Goal: Task Accomplishment & Management: Manage account settings

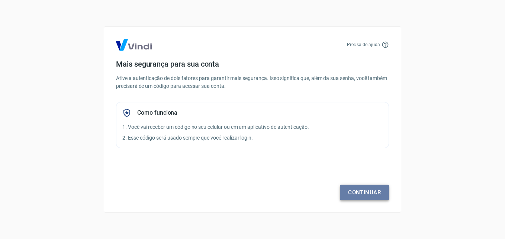
click at [356, 190] on link "Continuar" at bounding box center [364, 193] width 49 height 16
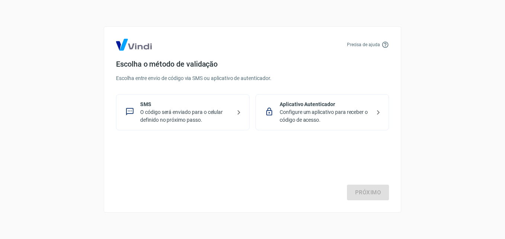
click at [192, 111] on p "O código será enviado para o celular definido no próximo passo." at bounding box center [185, 116] width 91 height 16
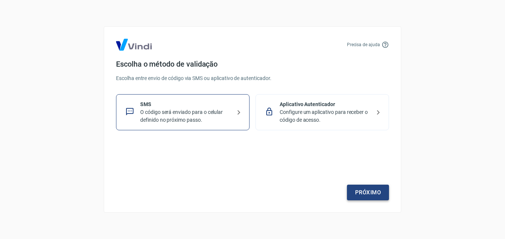
click at [365, 193] on link "Próximo" at bounding box center [368, 193] width 42 height 16
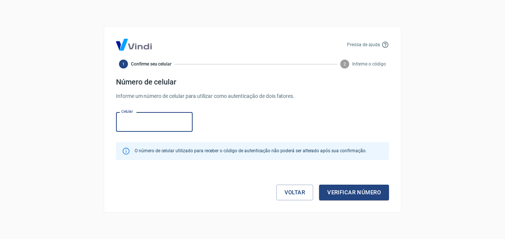
click at [153, 124] on input "Celular" at bounding box center [154, 122] width 77 height 20
type input "[PHONE_NUMBER]"
click at [329, 188] on button "Verificar número" at bounding box center [354, 193] width 70 height 16
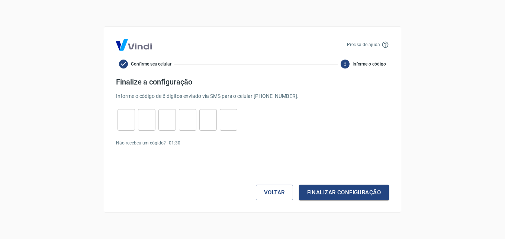
click at [126, 117] on input "tel" at bounding box center [126, 120] width 17 height 16
type input "1"
type input "2"
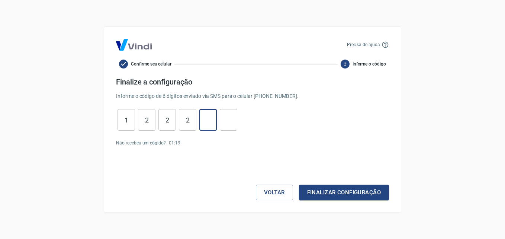
type input "9"
type input "4"
click at [299, 185] on button "Finalizar configuração" at bounding box center [344, 193] width 90 height 16
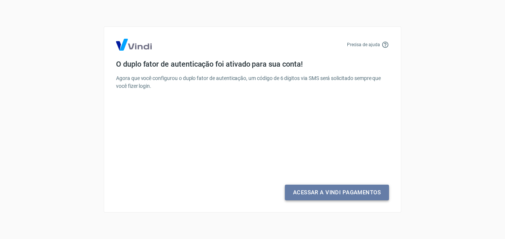
click at [327, 189] on link "Acessar a Vindi Pagamentos" at bounding box center [337, 193] width 104 height 16
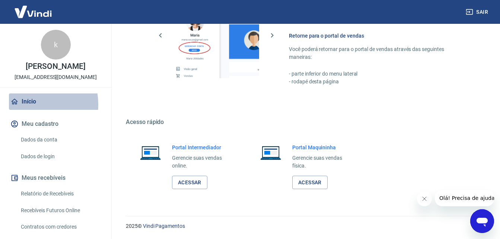
click at [27, 105] on link "Início" at bounding box center [55, 101] width 93 height 16
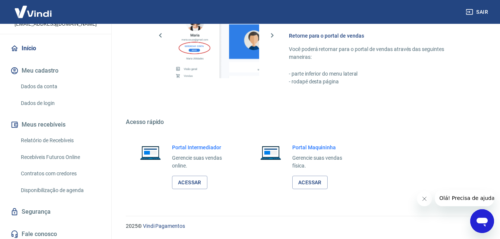
scroll to position [57, 0]
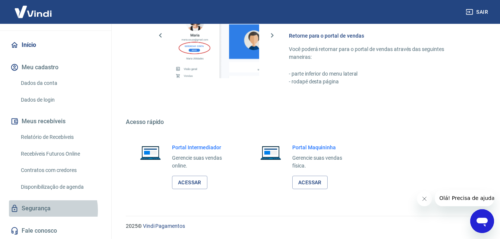
click at [38, 210] on link "Segurança" at bounding box center [55, 208] width 93 height 16
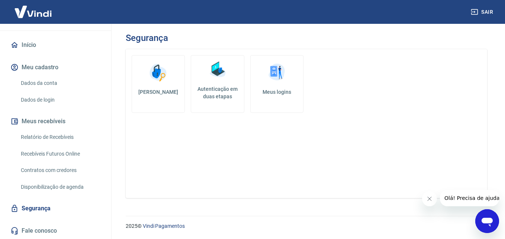
click at [45, 158] on link "Recebíveis Futuros Online" at bounding box center [60, 153] width 84 height 15
click at [31, 133] on link "Relatório de Recebíveis" at bounding box center [60, 137] width 84 height 15
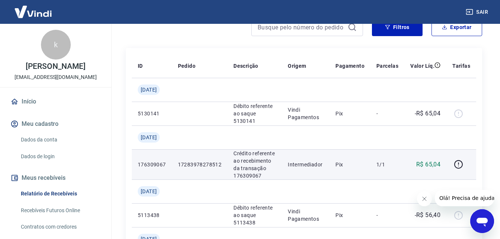
scroll to position [37, 0]
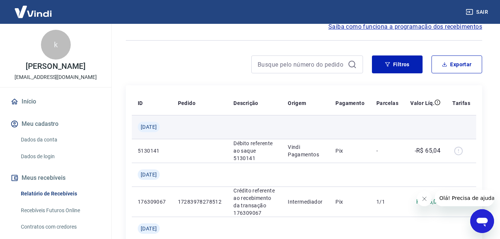
click at [153, 128] on span "[DATE]" at bounding box center [149, 126] width 16 height 7
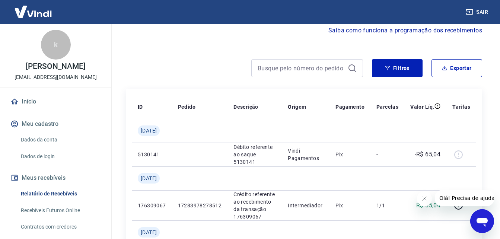
scroll to position [0, 0]
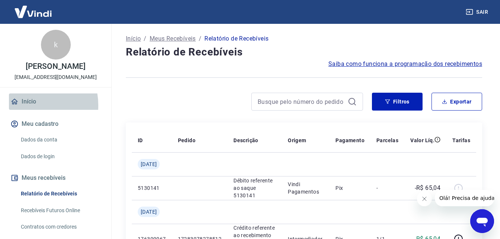
click at [26, 105] on link "Início" at bounding box center [55, 101] width 93 height 16
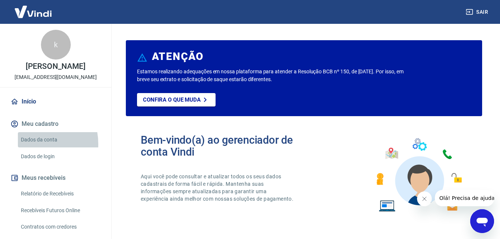
click at [29, 144] on link "Dados da conta" at bounding box center [60, 139] width 84 height 15
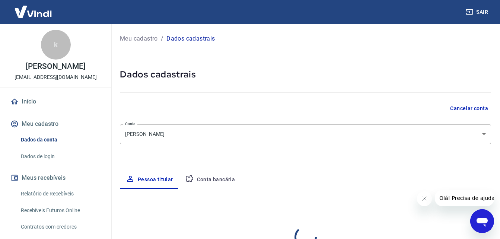
select select "PI"
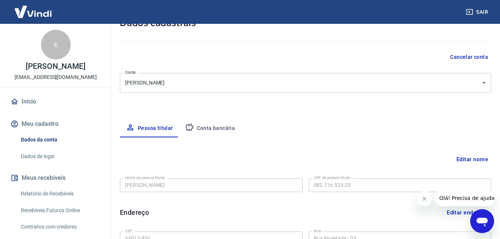
click at [191, 123] on icon "button" at bounding box center [189, 127] width 9 height 9
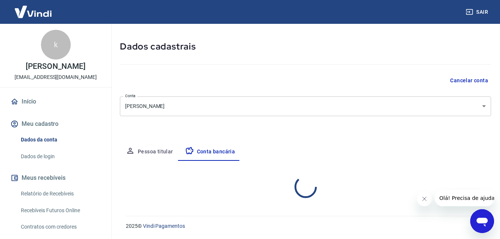
select select "1"
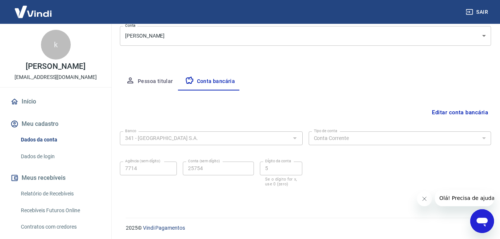
scroll to position [100, 0]
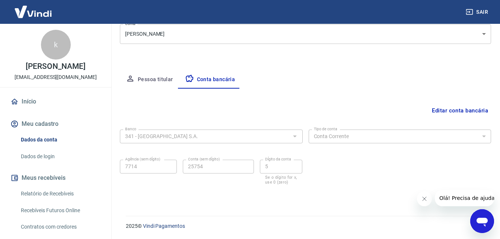
click at [41, 153] on link "Dados de login" at bounding box center [60, 156] width 84 height 15
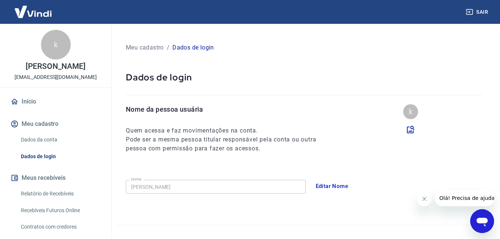
scroll to position [57, 0]
